Goal: Task Accomplishment & Management: Complete application form

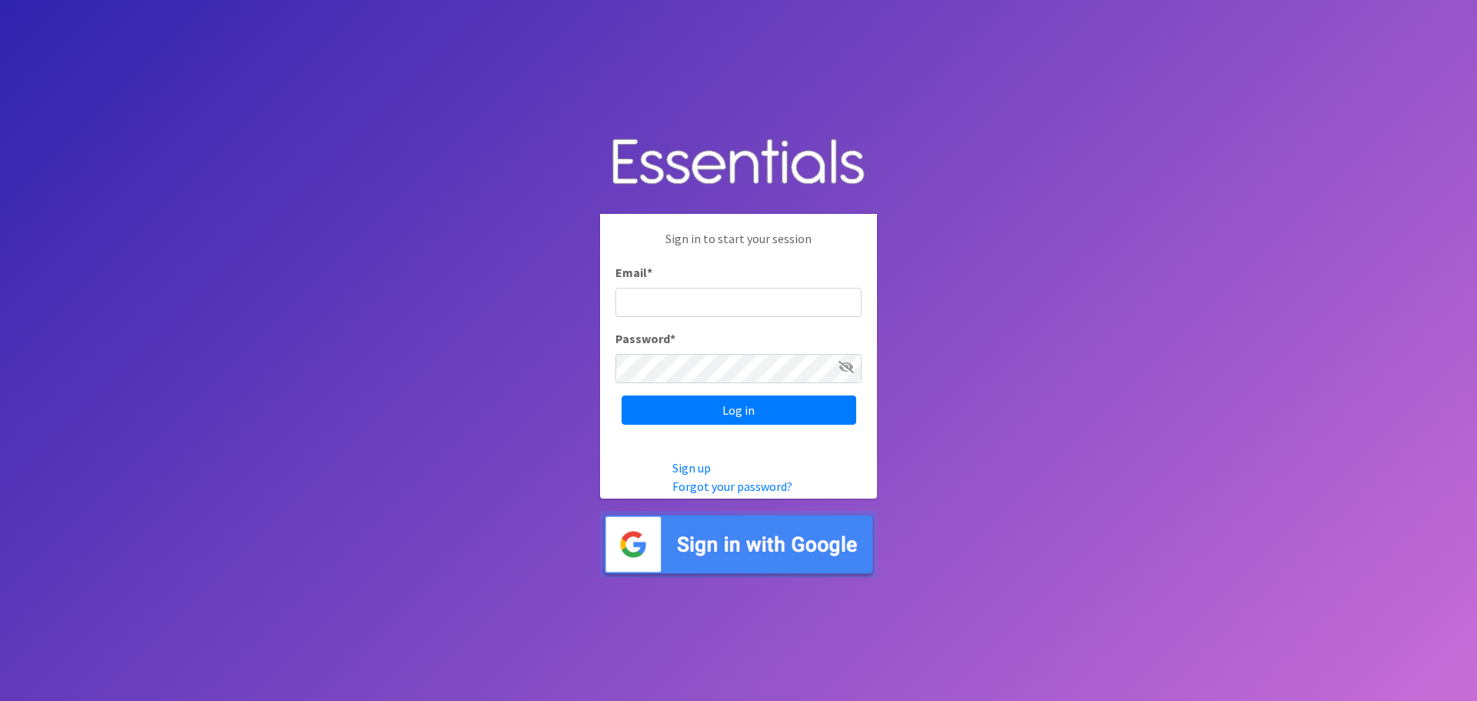
click at [716, 306] on input "Email *" at bounding box center [738, 302] width 246 height 29
type input "[EMAIL_ADDRESS][DOMAIN_NAME]"
click at [621, 395] on input "Log in" at bounding box center [738, 409] width 235 height 29
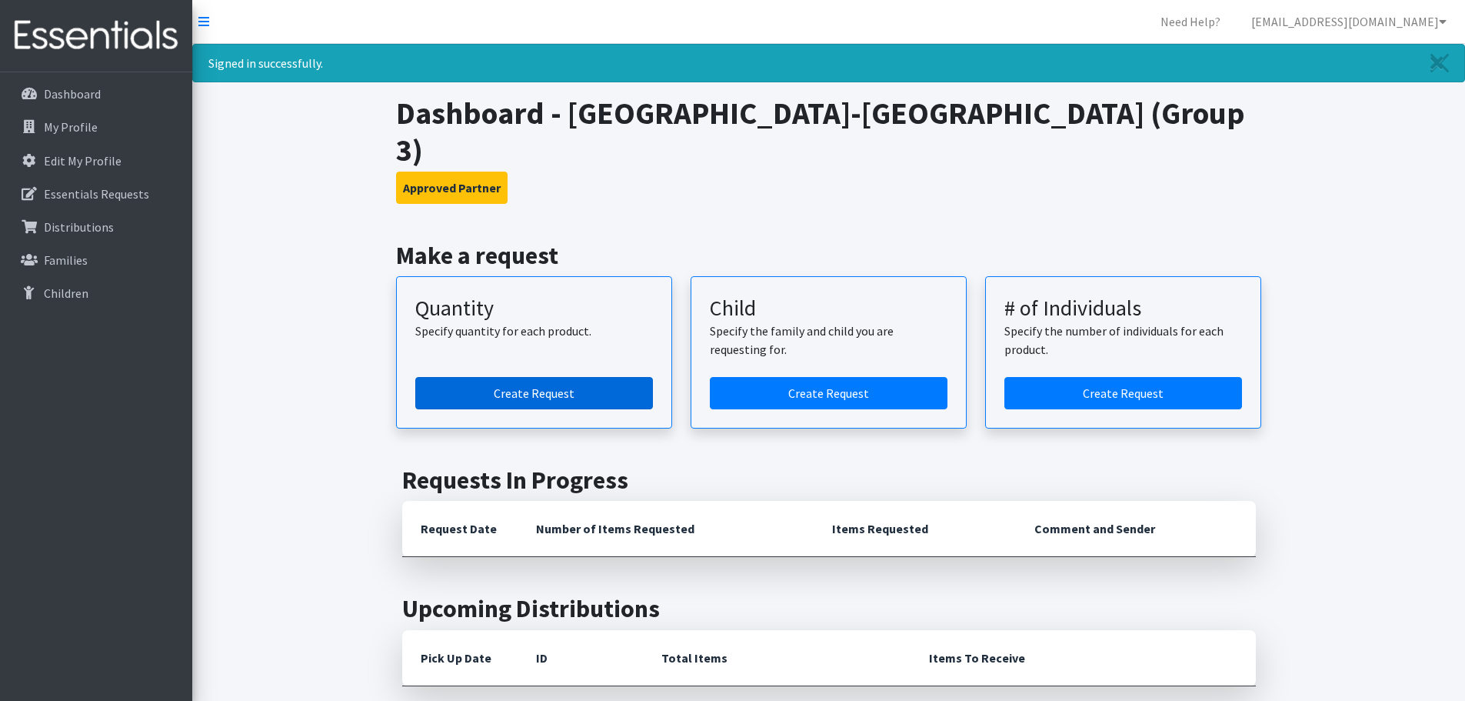
click at [625, 377] on link "Create Request" at bounding box center [534, 393] width 238 height 32
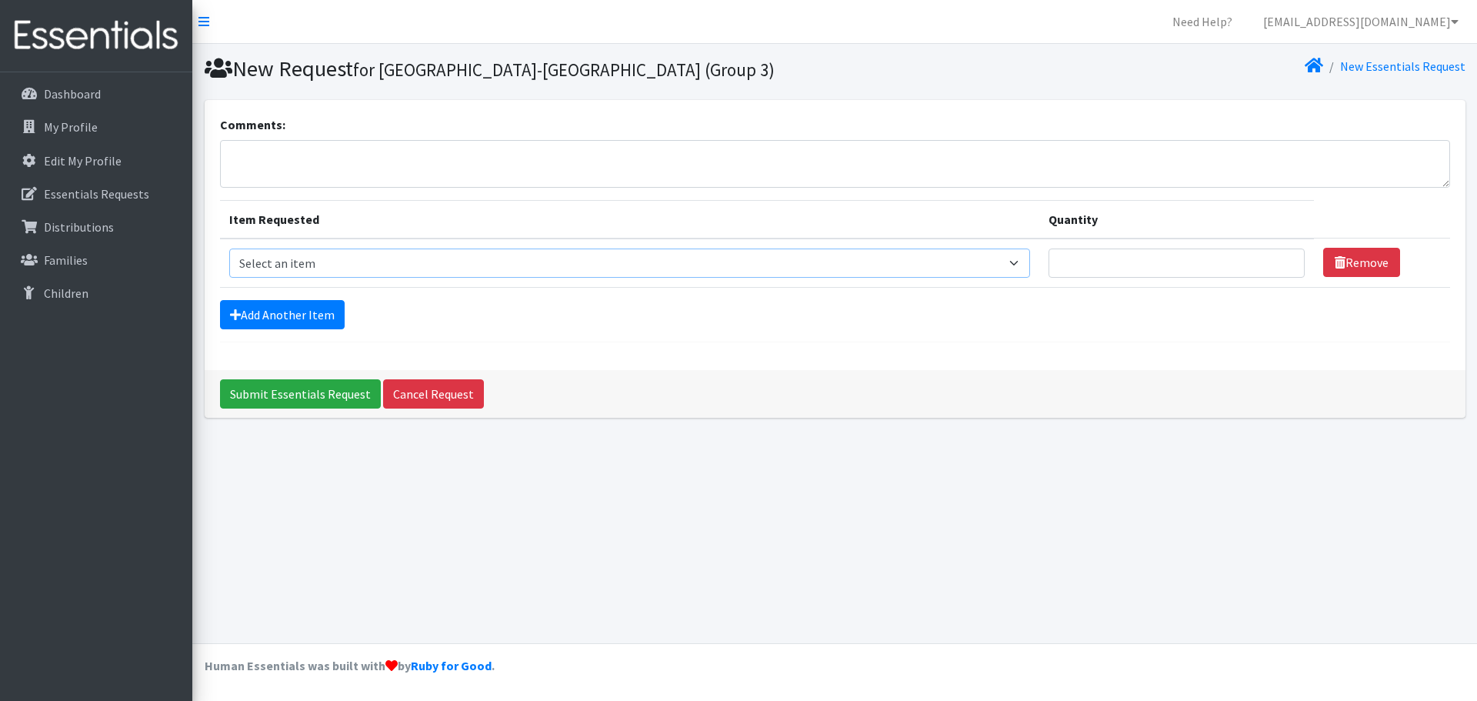
click at [475, 259] on select "Select an item Period Supplies: Mixed Kits (order by bag) Applicator-free tampo…" at bounding box center [629, 262] width 801 height 29
select select "8798"
click at [229, 248] on select "Select an item Period Supplies: Mixed Kits (order by bag) Applicator-free tampo…" at bounding box center [629, 262] width 801 height 29
click at [1214, 257] on input "Quantity" at bounding box center [1176, 262] width 256 height 29
type input "1"
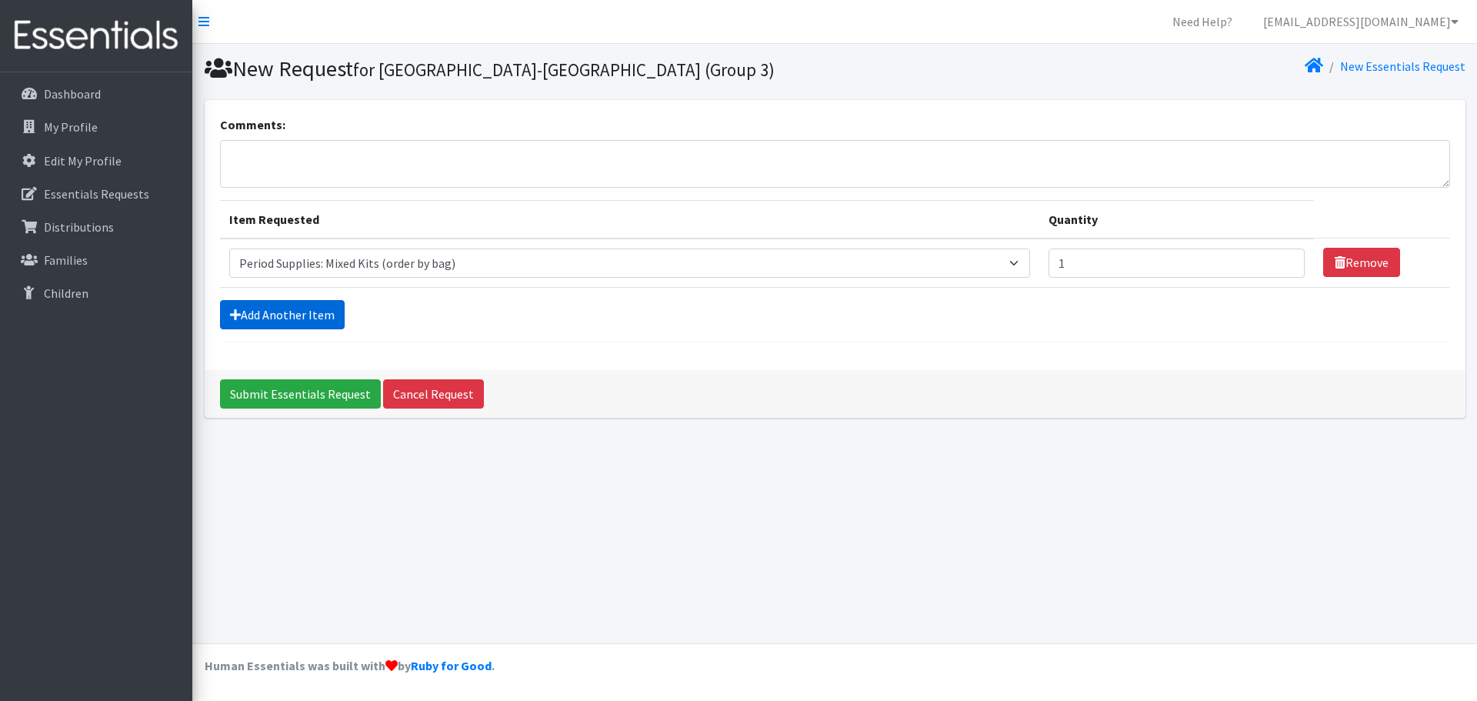
click at [294, 311] on link "Add Another Item" at bounding box center [282, 314] width 125 height 29
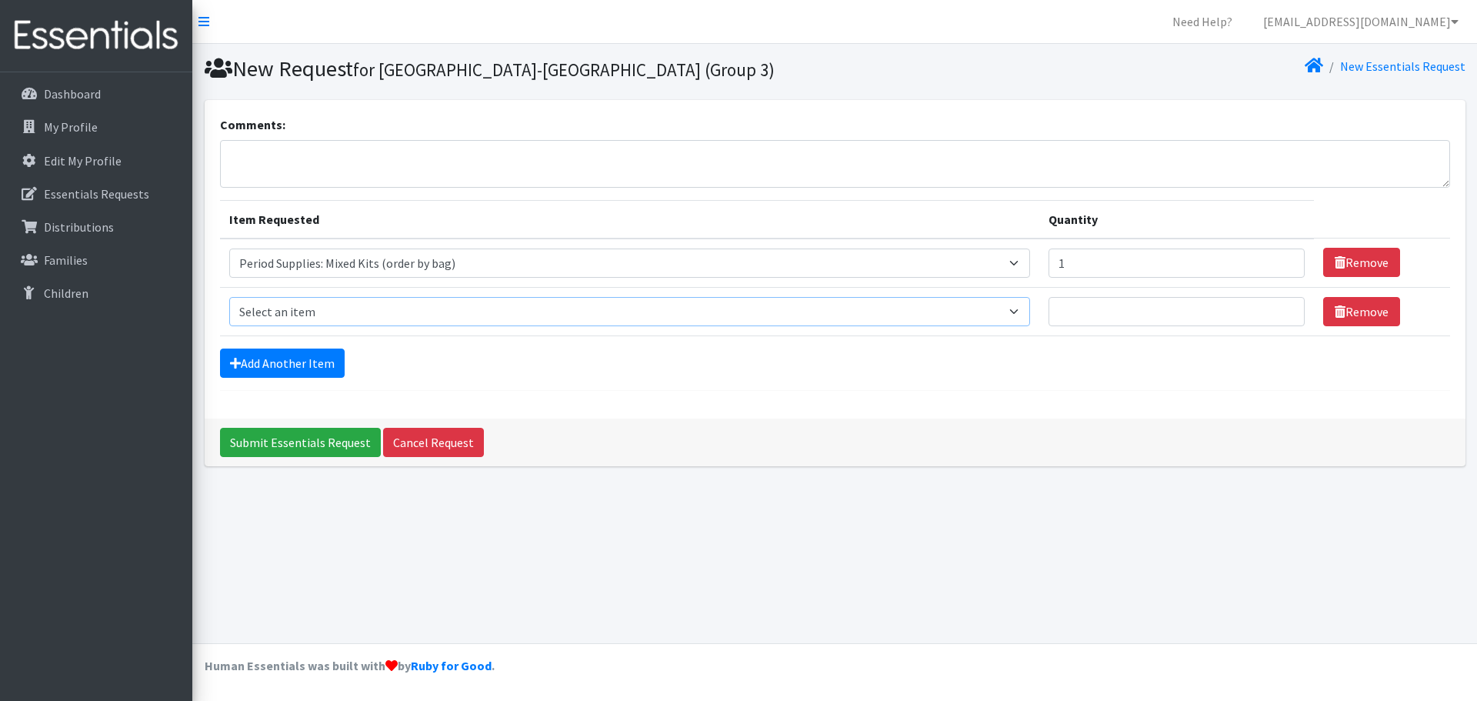
click at [294, 311] on select "Select an item Period Supplies: Mixed Kits (order by bag) Applicator-free tampo…" at bounding box center [629, 311] width 801 height 29
select select "8796"
click at [229, 297] on select "Select an item Period Supplies: Mixed Kits (order by bag) Applicator-free tampo…" at bounding box center [629, 311] width 801 height 29
click at [1149, 304] on input "Quantity" at bounding box center [1176, 311] width 256 height 29
type input "1"
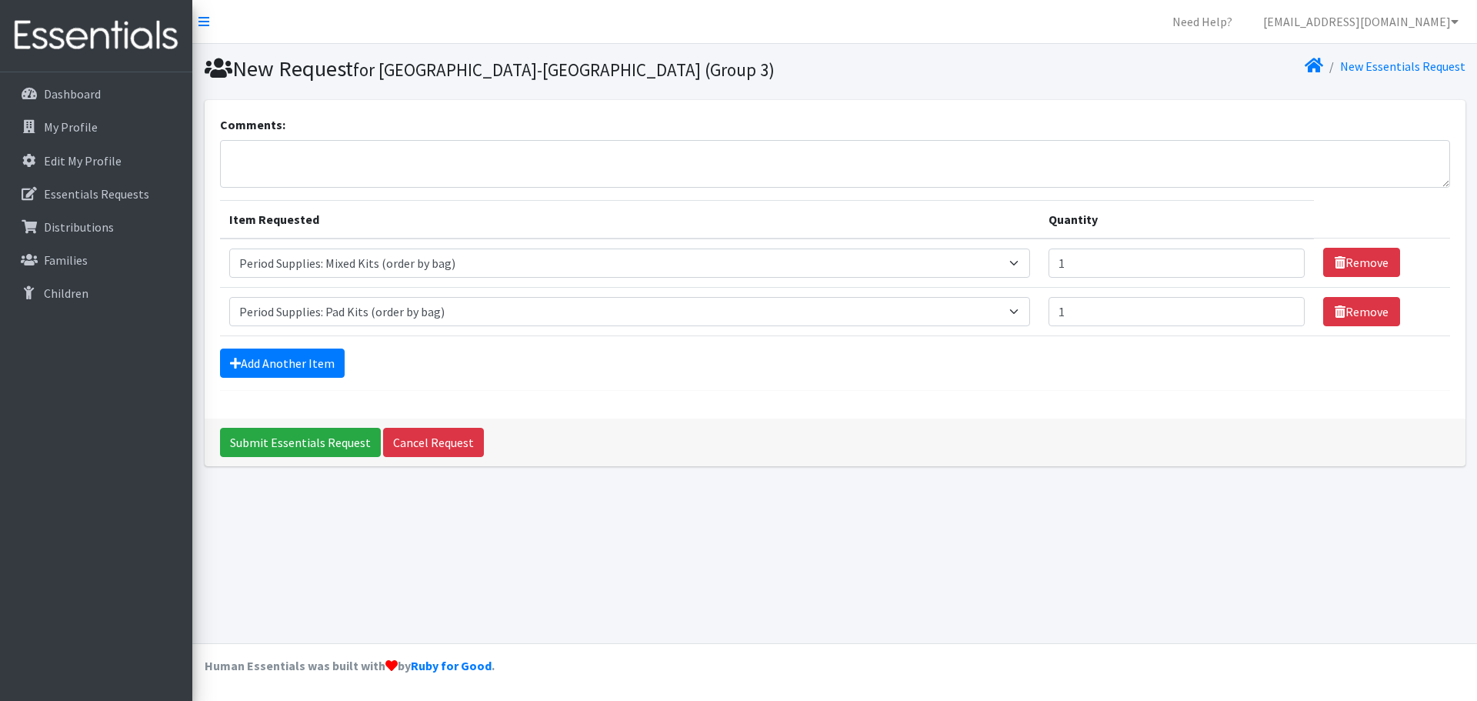
click at [488, 531] on div "New Request for St. Louis County Library-Rock Road (Group 3) New Essentials Req…" at bounding box center [834, 343] width 1284 height 599
click at [308, 452] on input "Submit Essentials Request" at bounding box center [300, 442] width 161 height 29
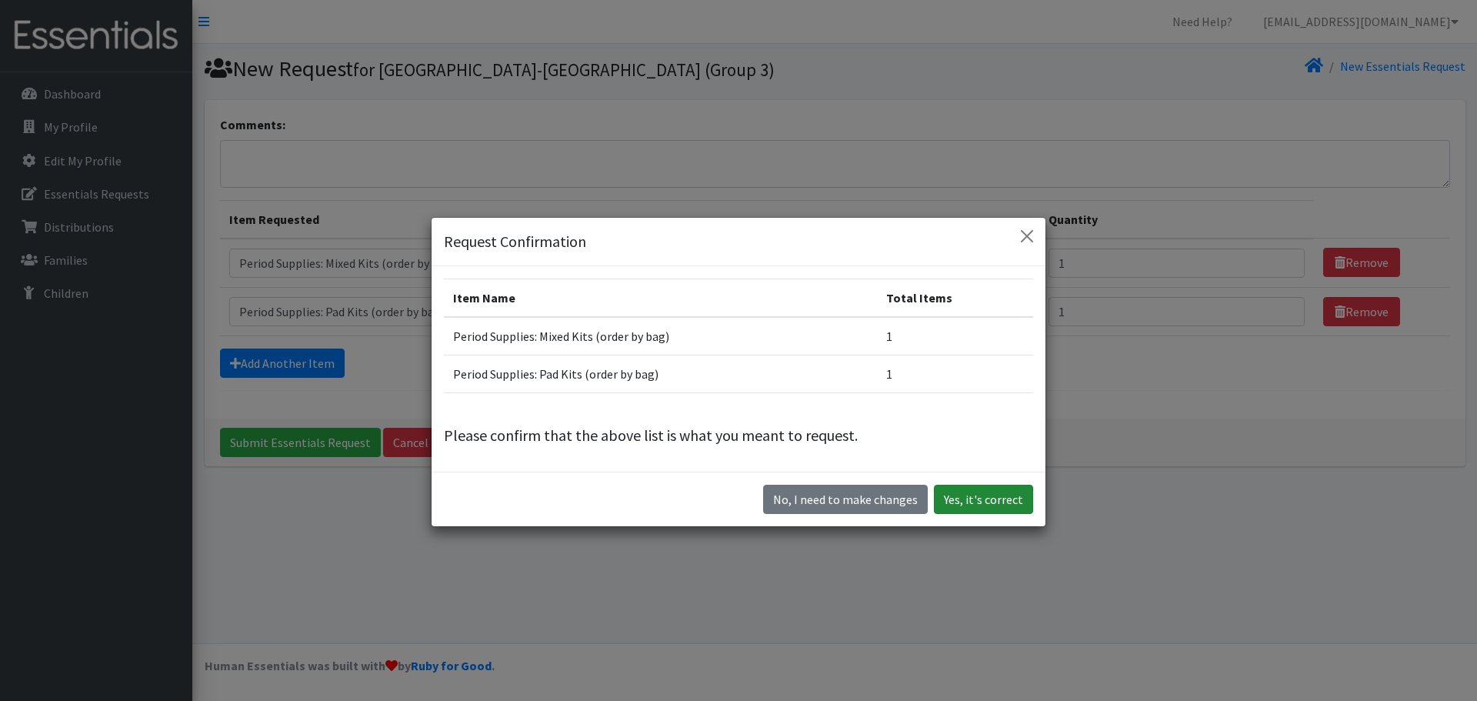
click at [966, 504] on button "Yes, it's correct" at bounding box center [983, 499] width 99 height 29
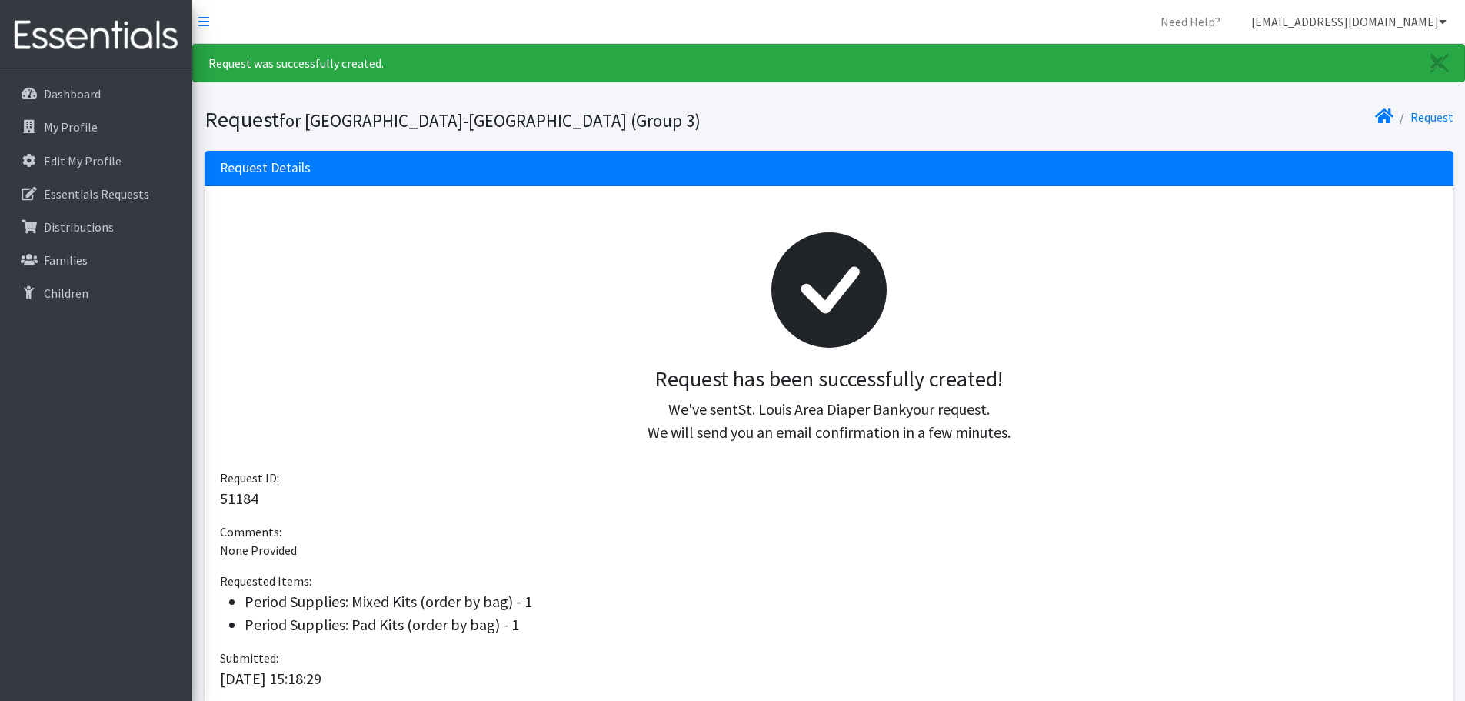
click at [1366, 27] on link "[EMAIL_ADDRESS][DOMAIN_NAME]" at bounding box center [1349, 21] width 220 height 31
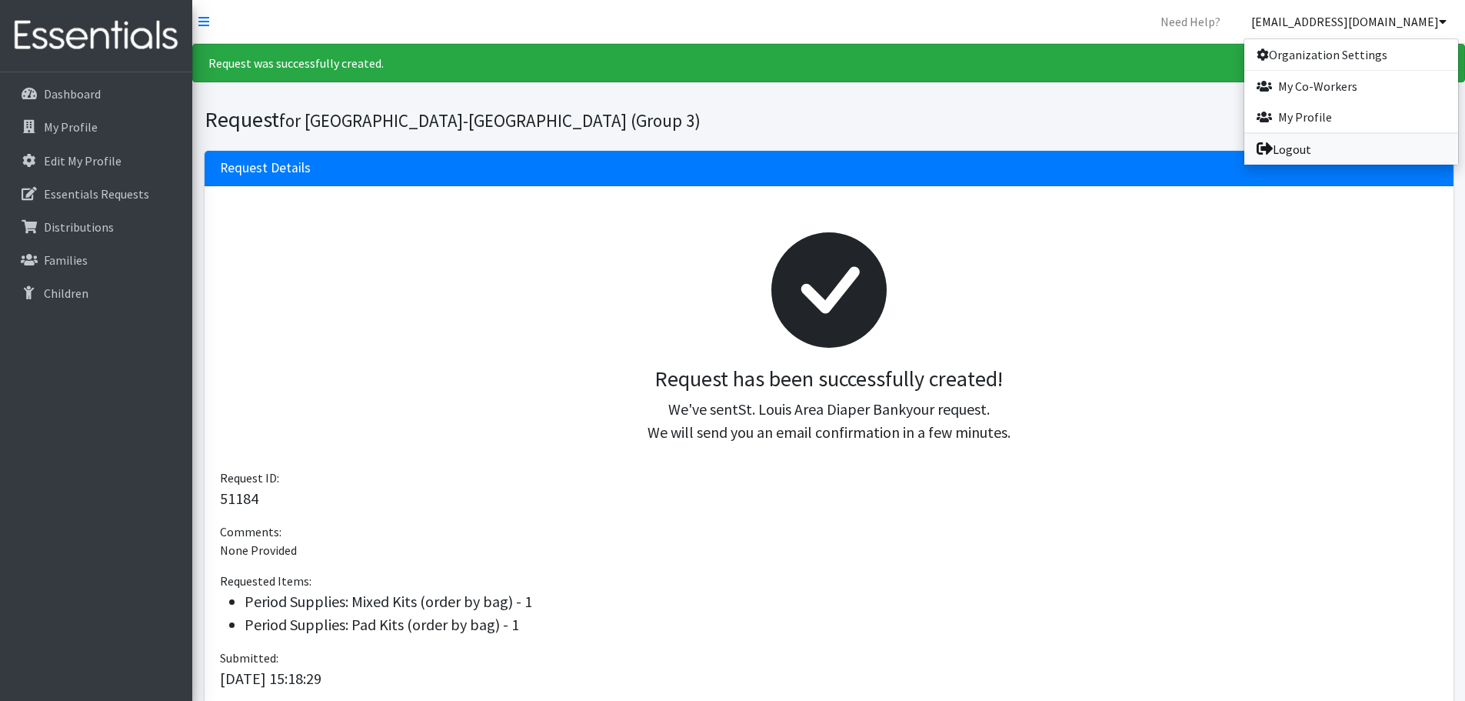
click at [1334, 146] on link "Logout" at bounding box center [1351, 149] width 214 height 31
